Goal: Task Accomplishment & Management: Complete application form

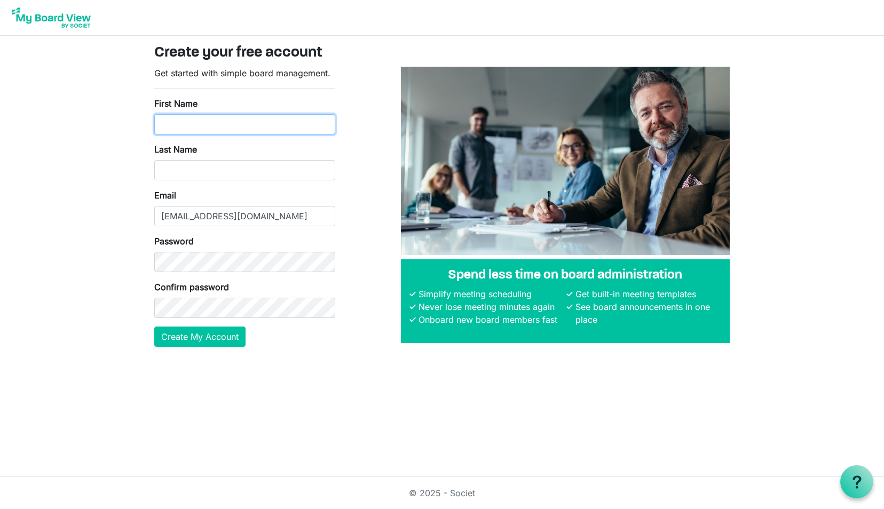
click at [165, 119] on input "First Name" at bounding box center [244, 124] width 181 height 20
type input "Shelley"
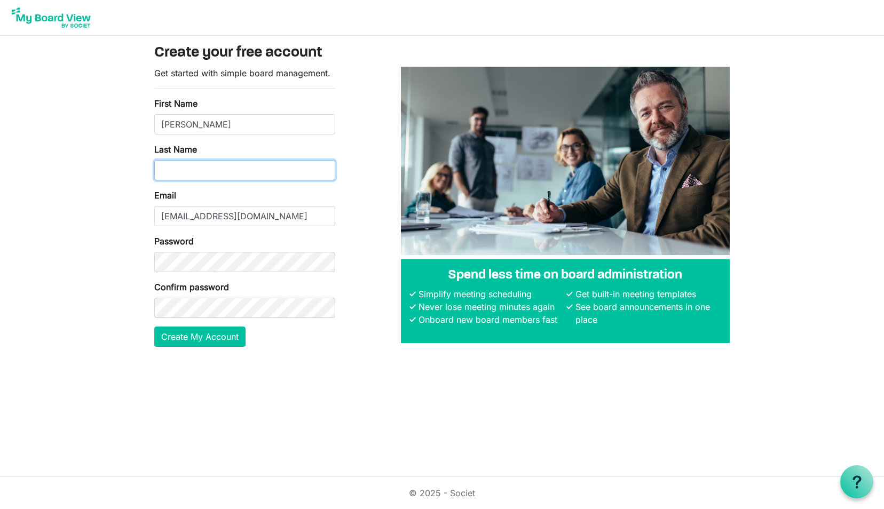
click at [180, 168] on input "Last Name" at bounding box center [244, 170] width 181 height 20
type input "Moser"
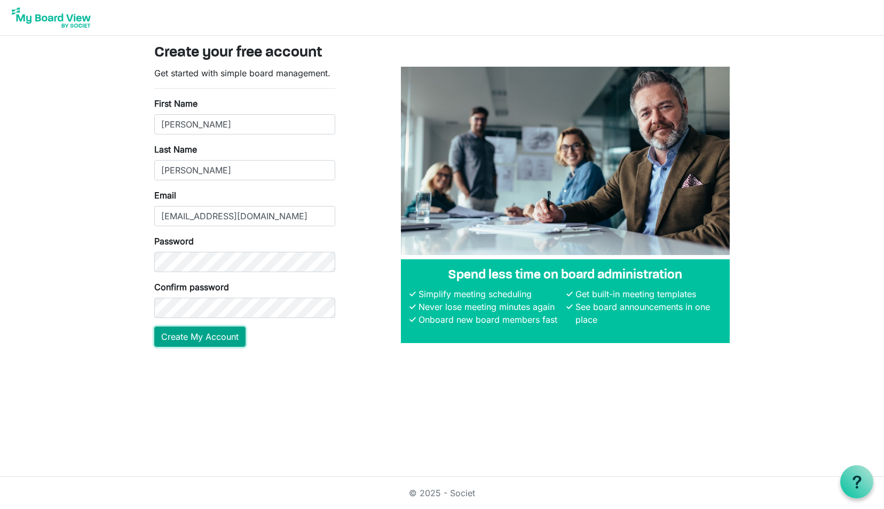
click at [195, 338] on button "Create My Account" at bounding box center [199, 337] width 91 height 20
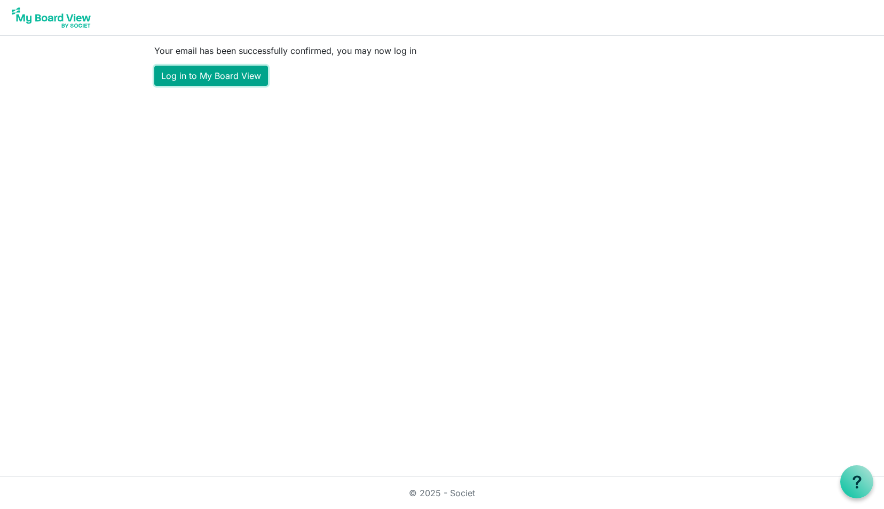
click at [196, 74] on link "Log in to My Board View" at bounding box center [211, 76] width 114 height 20
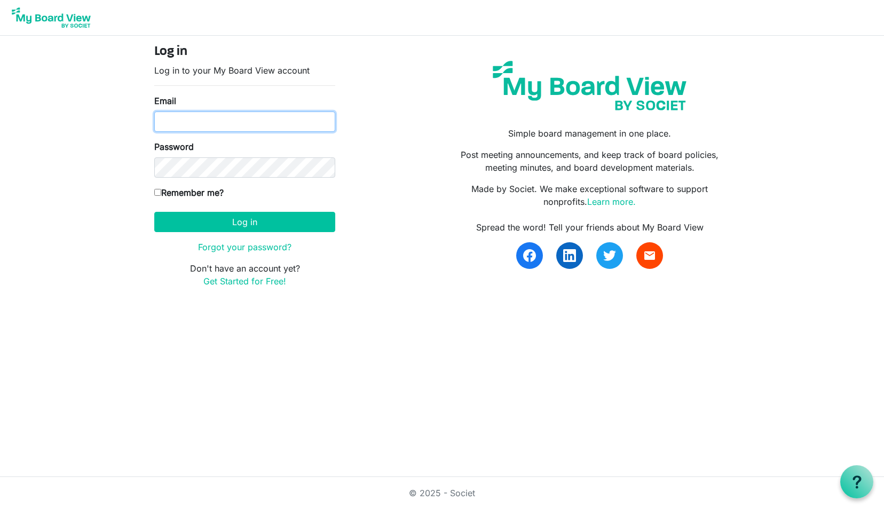
click at [179, 123] on input "Email" at bounding box center [244, 122] width 181 height 20
type input "smoser@unitedregional.org"
click at [160, 191] on input "Remember me?" at bounding box center [157, 192] width 7 height 7
checkbox input "true"
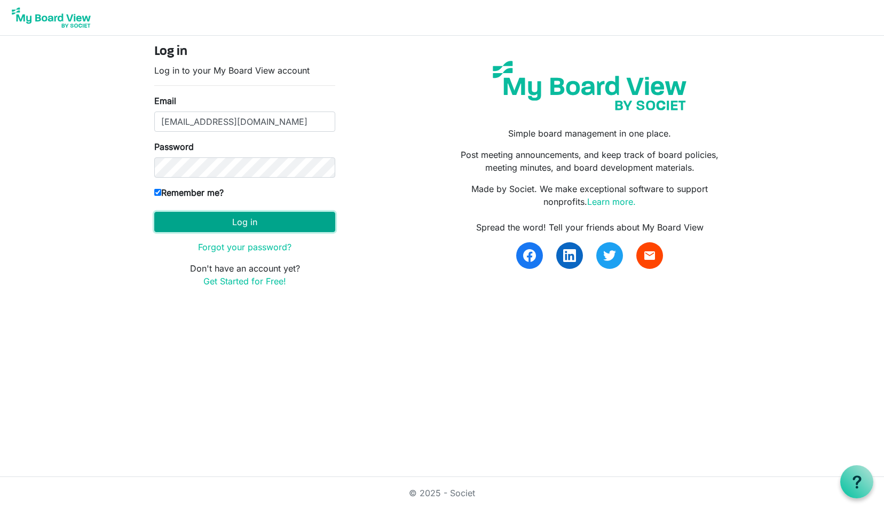
click at [186, 218] on button "Log in" at bounding box center [244, 222] width 181 height 20
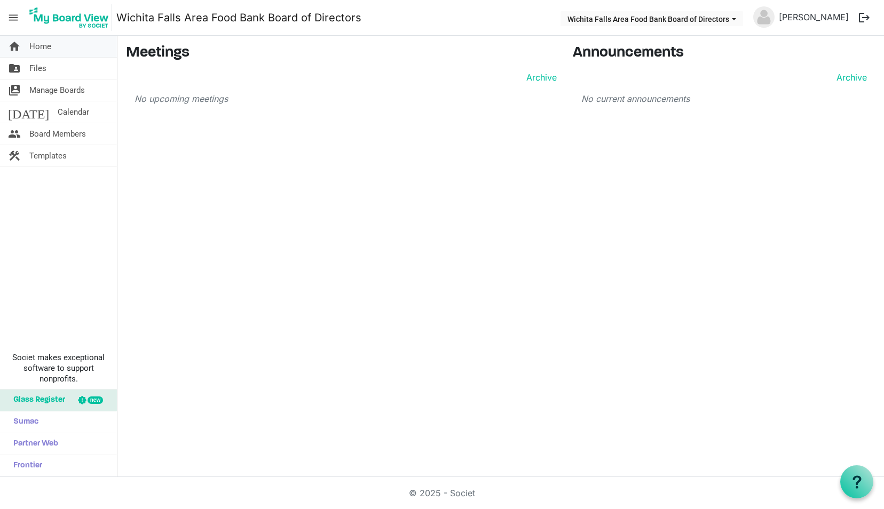
click at [48, 44] on span "Home" at bounding box center [40, 46] width 22 height 21
click at [43, 73] on span "Files" at bounding box center [37, 68] width 17 height 21
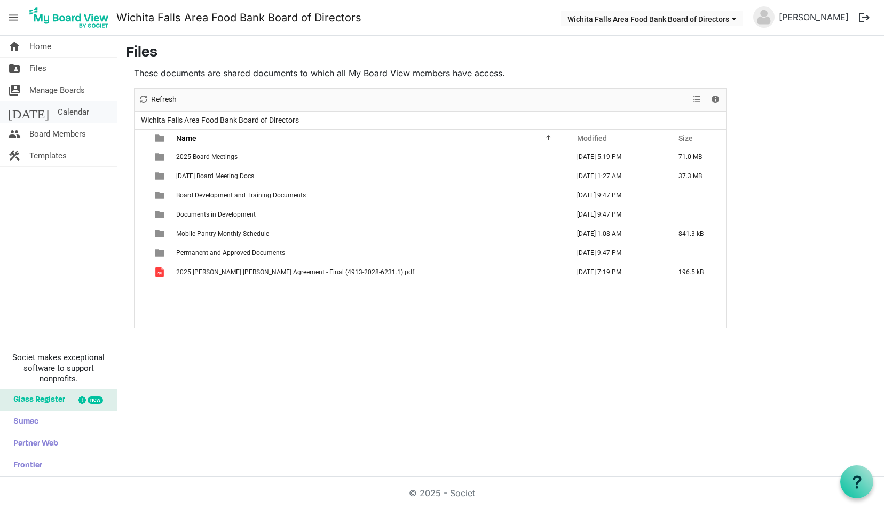
click at [58, 109] on span "Calendar" at bounding box center [73, 111] width 31 height 21
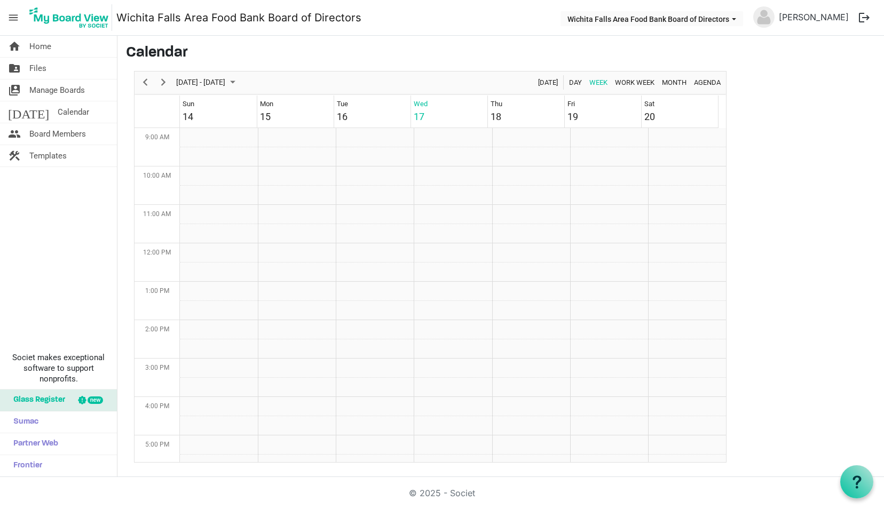
scroll to position [346, 0]
click at [53, 130] on span "Board Members" at bounding box center [57, 133] width 57 height 21
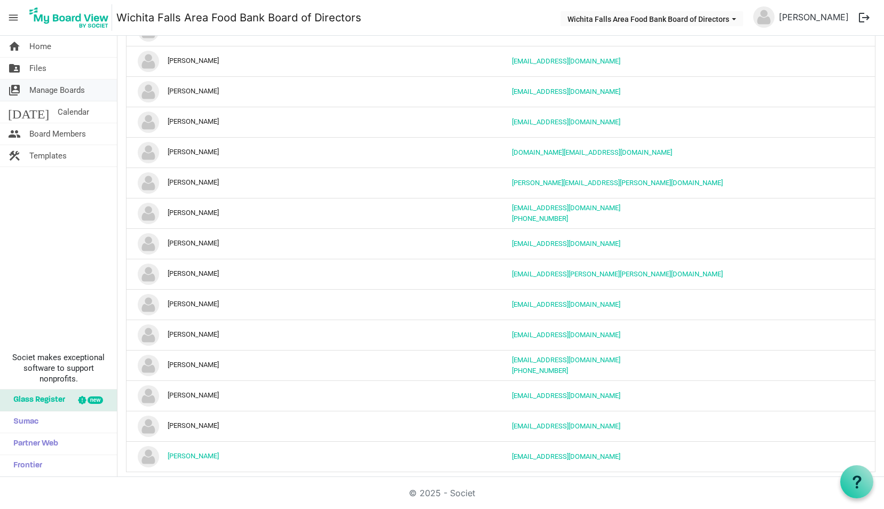
click at [47, 80] on span "Manage Boards" at bounding box center [57, 90] width 56 height 21
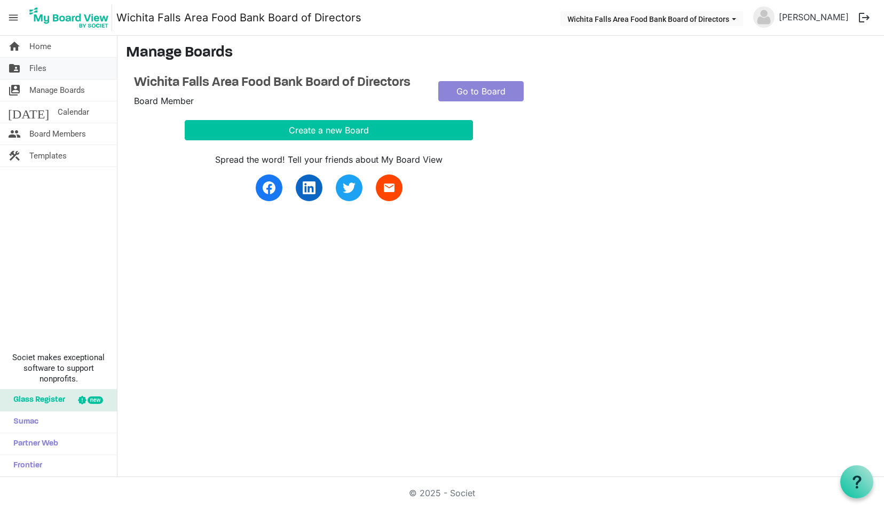
click at [36, 70] on span "Files" at bounding box center [37, 68] width 17 height 21
